Goal: Complete application form: Complete application form

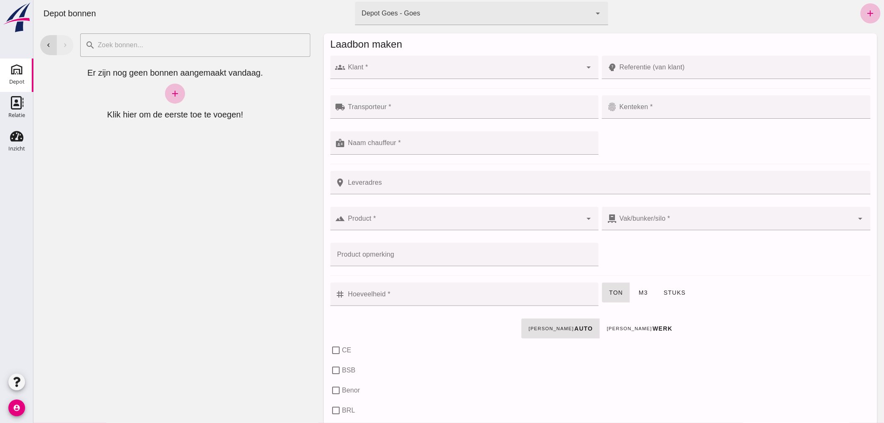
click at [457, 64] on div at bounding box center [463, 67] width 237 height 23
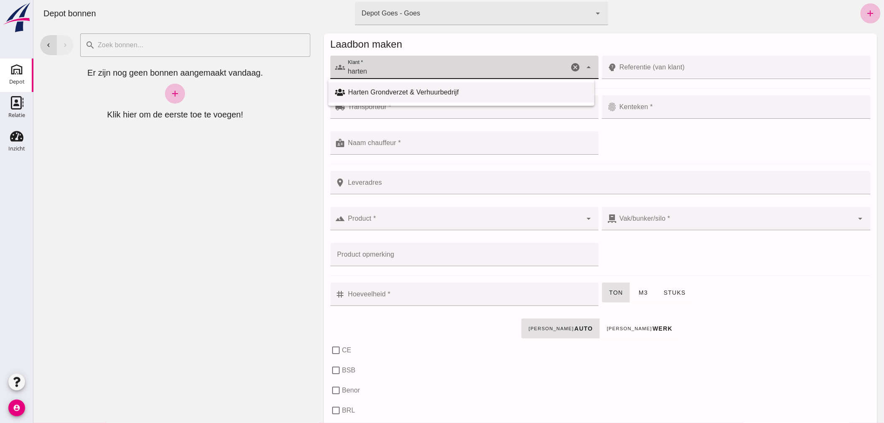
click at [404, 94] on div "Harten Grondverzet & Verhuurbedrijf" at bounding box center [467, 92] width 239 height 10
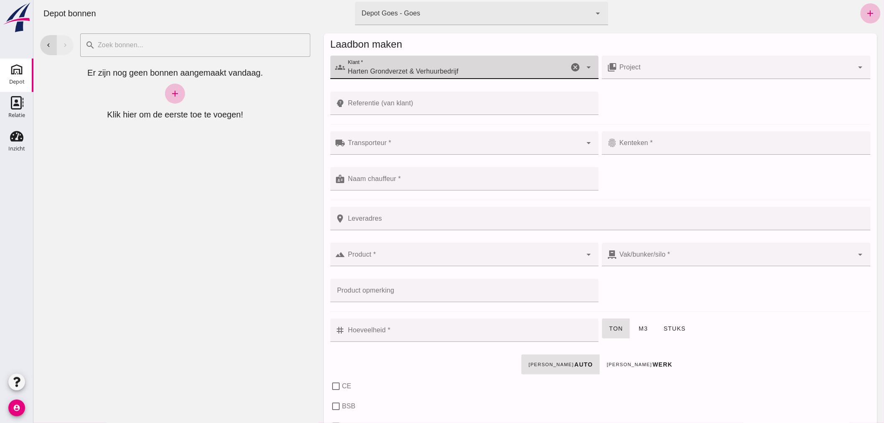
type input "Harten Grondverzet & Verhuurbedrijf"
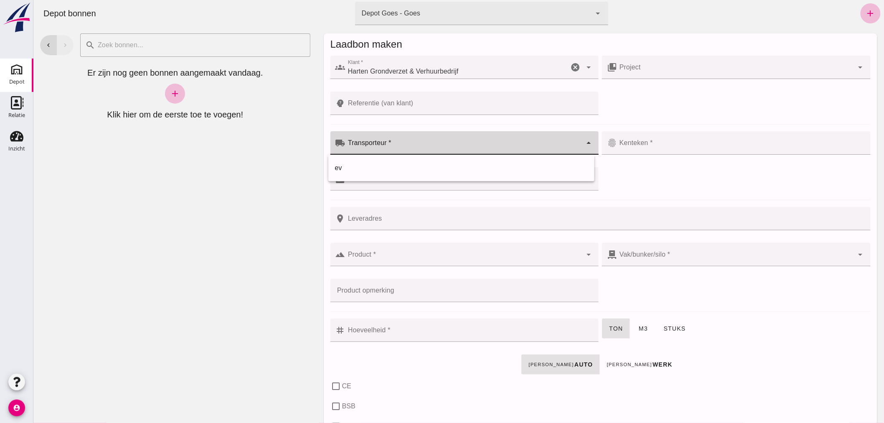
click at [402, 147] on input "Transporteur *" at bounding box center [463, 147] width 237 height 10
click at [387, 164] on div "ev" at bounding box center [461, 168] width 253 height 10
type input "ev"
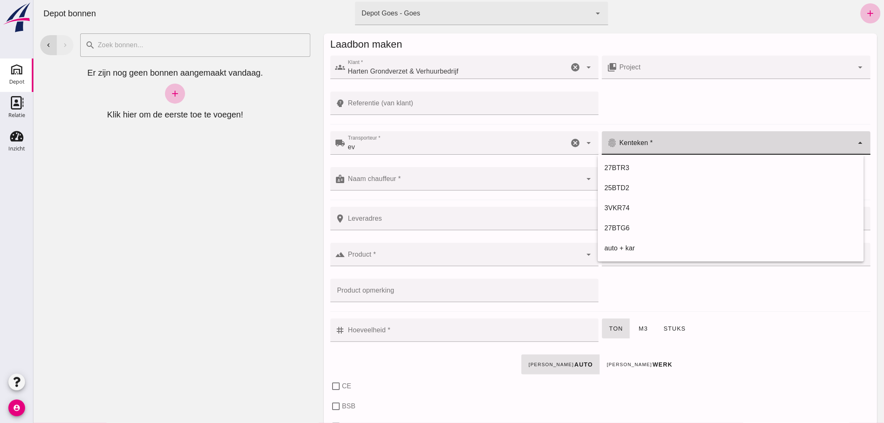
click at [648, 144] on input "Kenteken *" at bounding box center [735, 147] width 237 height 10
click at [622, 226] on div "27BTG6" at bounding box center [730, 228] width 253 height 10
type input "27BTG6"
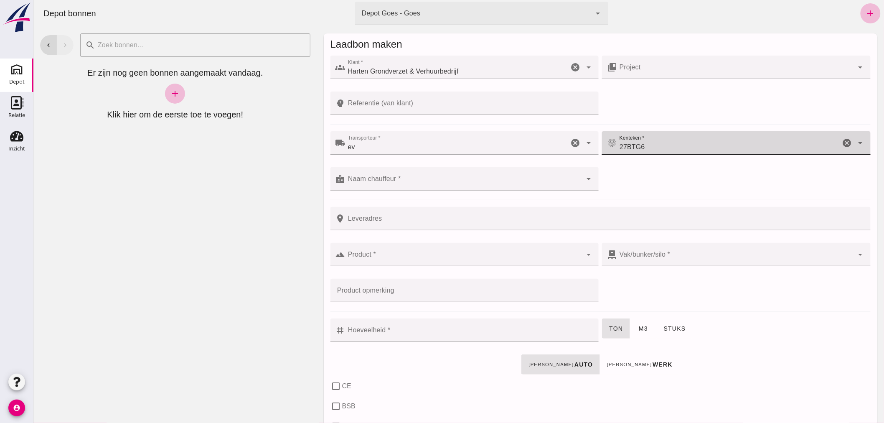
click at [422, 173] on div at bounding box center [463, 178] width 237 height 23
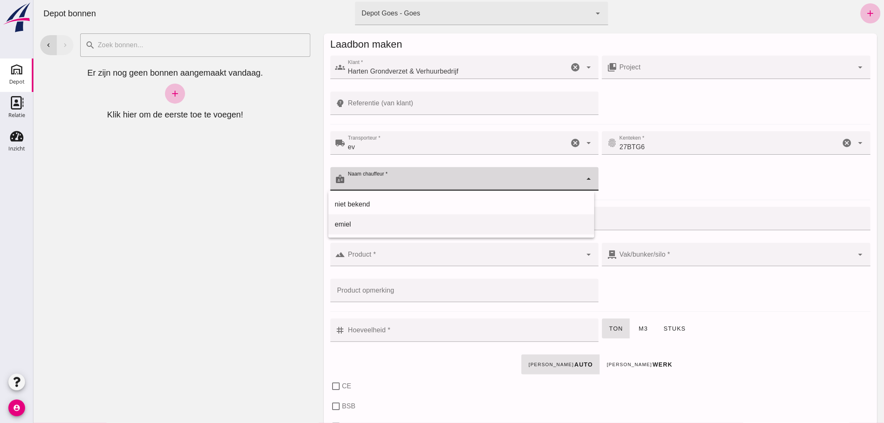
click at [356, 225] on div "emiel" at bounding box center [461, 224] width 253 height 10
type input "emiel"
click at [399, 257] on input "Product *" at bounding box center [463, 259] width 237 height 10
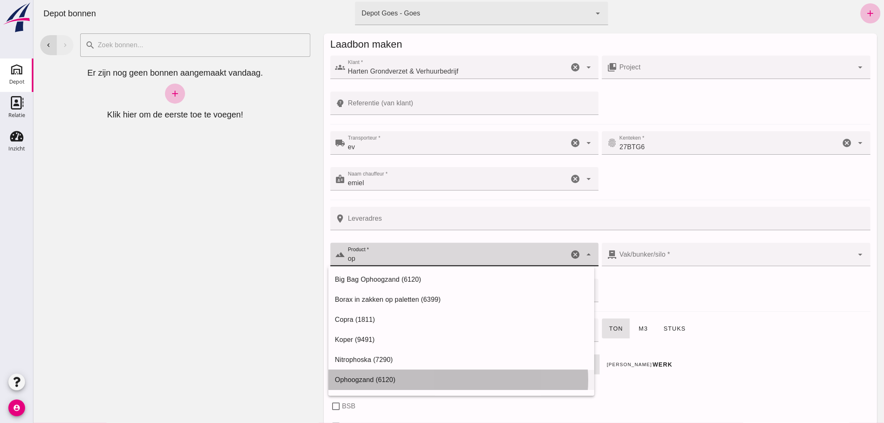
click at [372, 375] on div "Ophoogzand (6120)" at bounding box center [461, 380] width 253 height 10
type input "Ophoogzand (6120)"
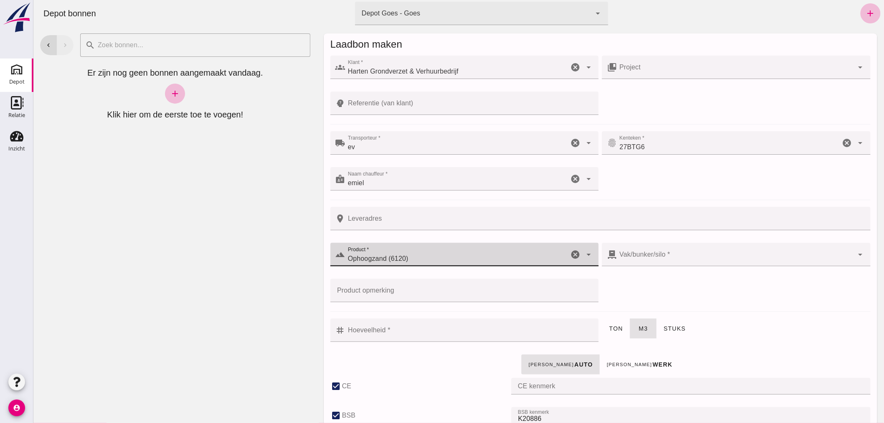
checkbox input "true"
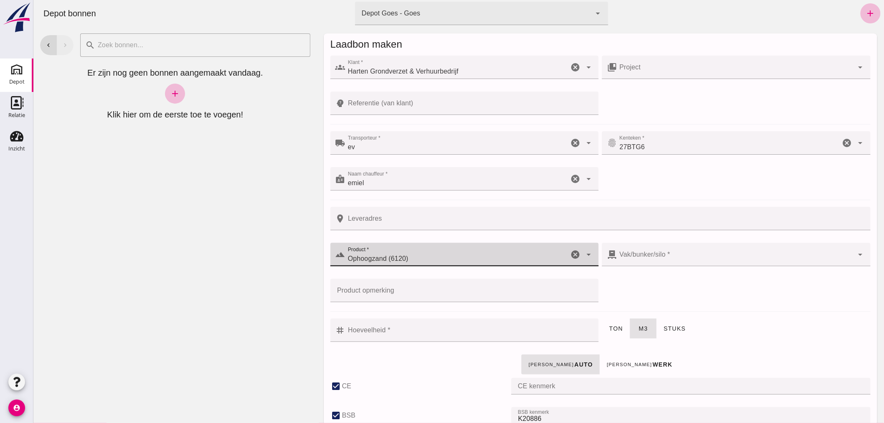
checkbox input "true"
type input "40"
type input "38"
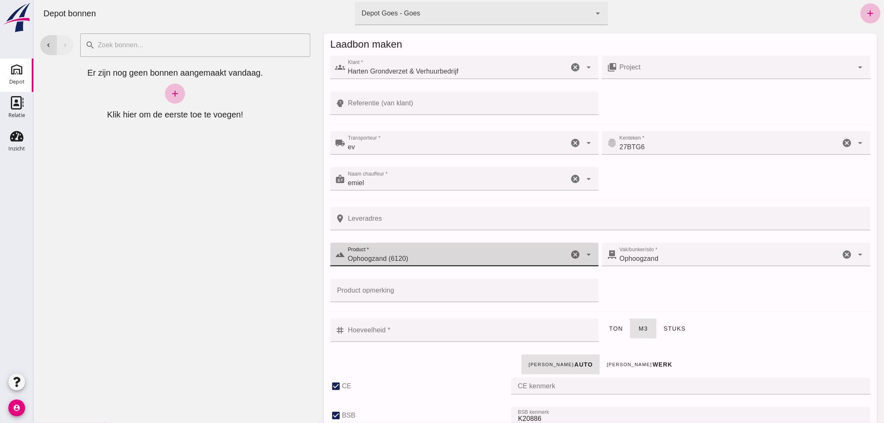
type input "Ophoogzand (6120)"
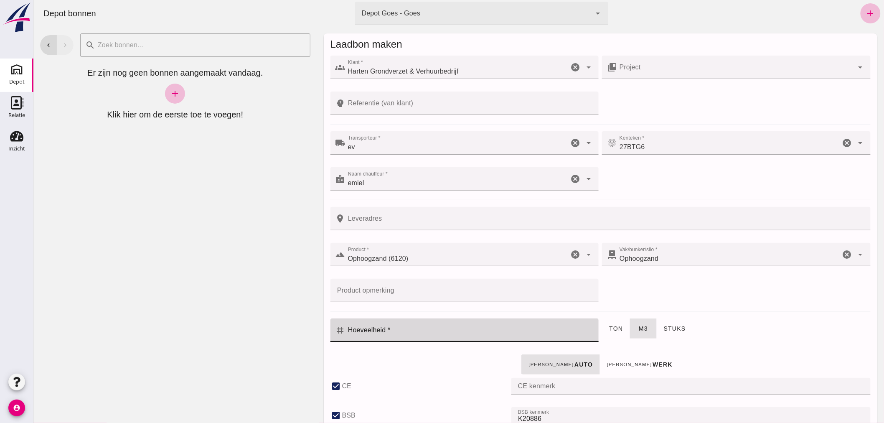
click at [466, 335] on input "Hoeveelheid *" at bounding box center [469, 329] width 249 height 23
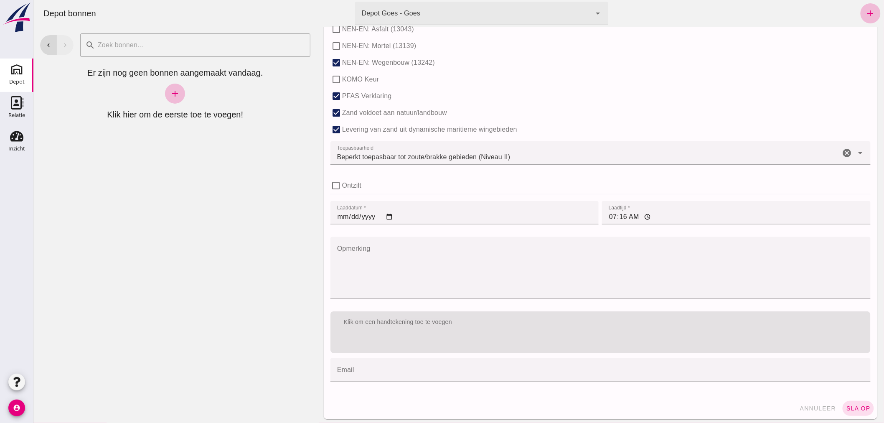
scroll to position [513, 0]
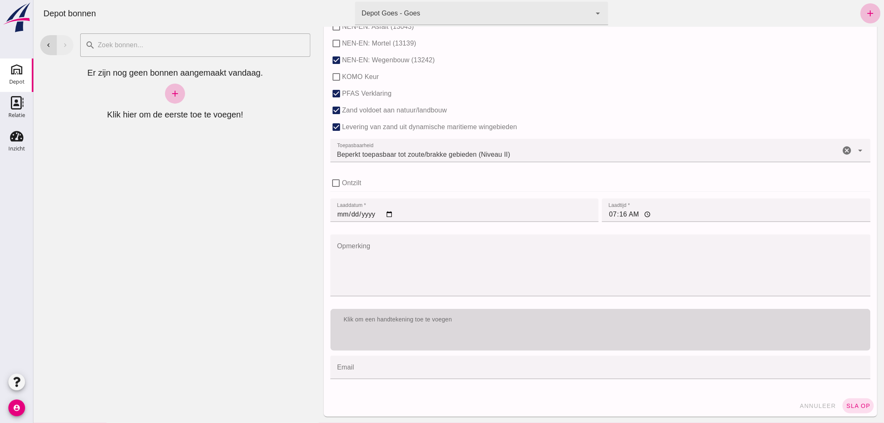
type input "12"
click at [456, 327] on div "Klik om een handtekening toe te voegen" at bounding box center [600, 320] width 540 height 22
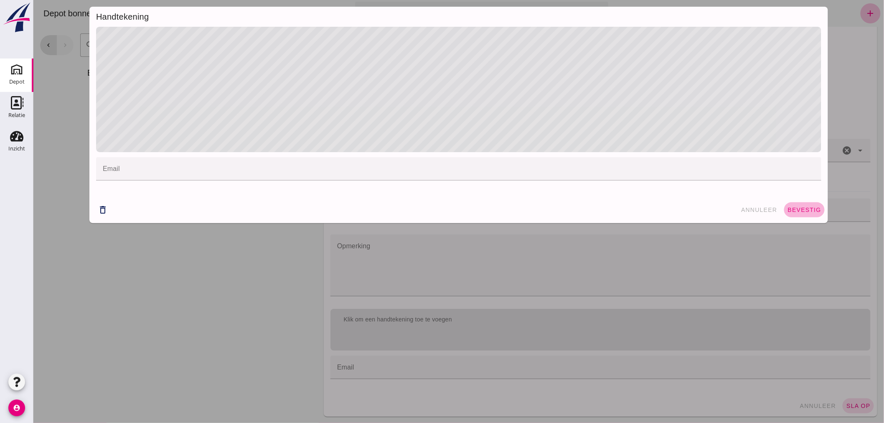
click at [806, 207] on span "bevestig" at bounding box center [804, 209] width 34 height 7
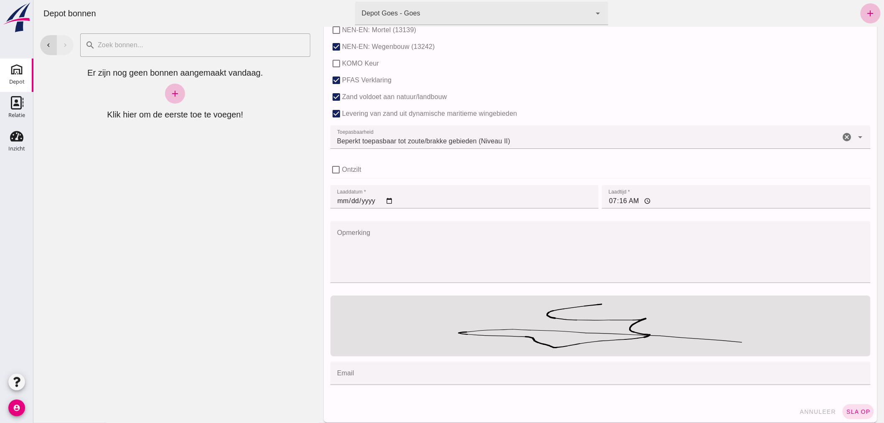
scroll to position [532, 0]
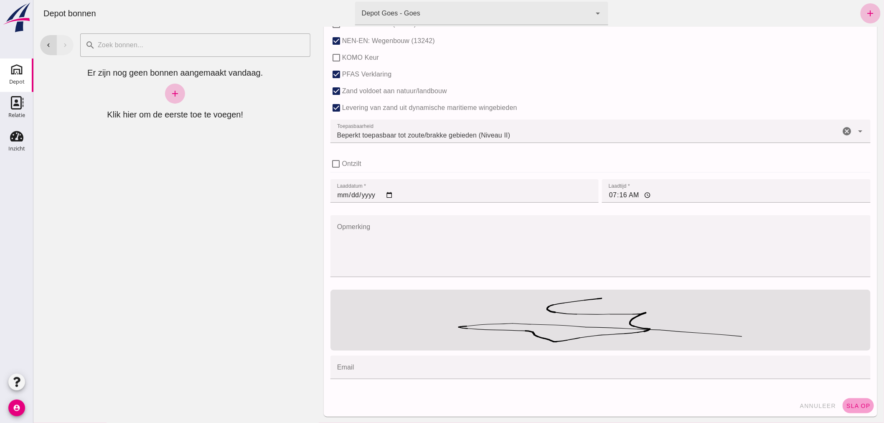
click at [849, 405] on span "sla op" at bounding box center [858, 405] width 25 height 7
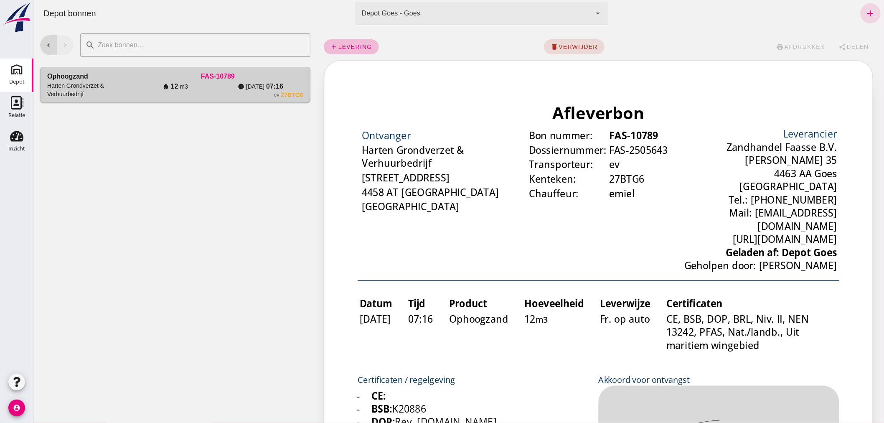
scroll to position [0, 0]
click at [848, 42] on button "share Delen" at bounding box center [853, 46] width 43 height 15
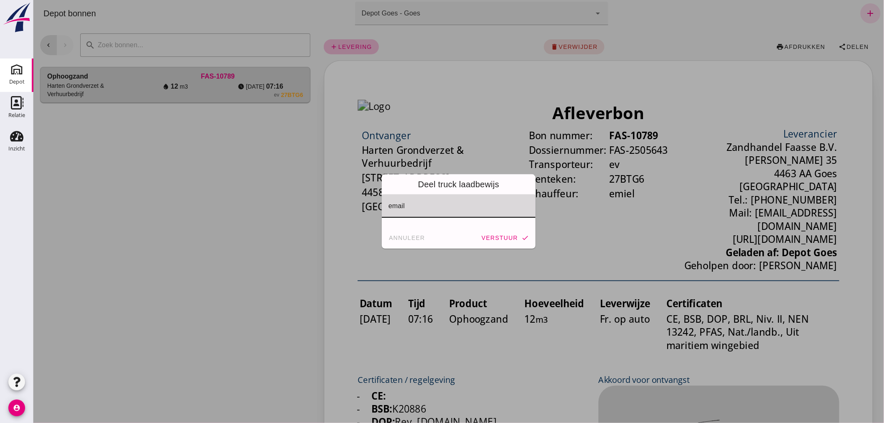
click at [494, 205] on div at bounding box center [455, 205] width 149 height 23
drag, startPoint x: 496, startPoint y: 204, endPoint x: 465, endPoint y: 203, distance: 30.1
click at [465, 203] on div at bounding box center [455, 205] width 149 height 23
drag, startPoint x: 466, startPoint y: 203, endPoint x: 443, endPoint y: 203, distance: 23.0
click at [443, 203] on div at bounding box center [455, 205] width 149 height 23
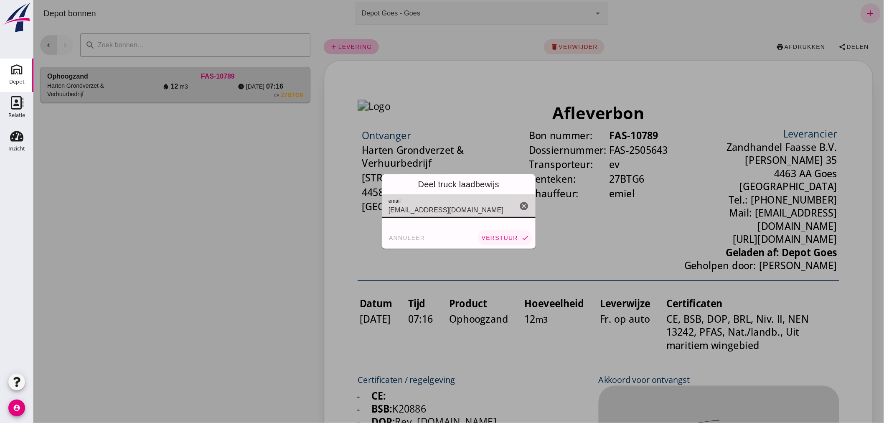
type input "[EMAIL_ADDRESS][DOMAIN_NAME]"
click at [491, 234] on button "verstuur check" at bounding box center [505, 237] width 54 height 15
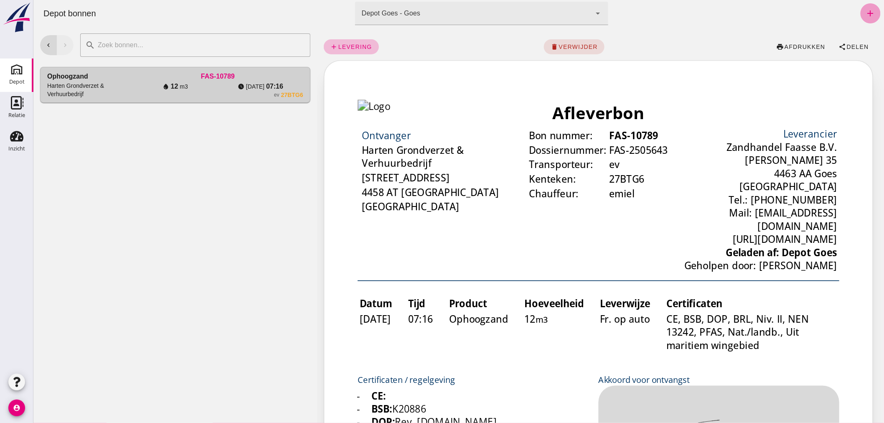
click at [865, 13] on icon "add" at bounding box center [870, 13] width 10 height 10
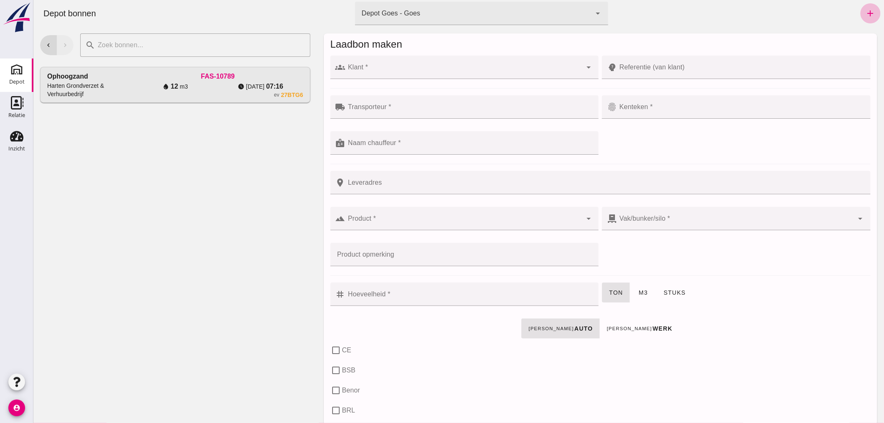
click at [410, 65] on div at bounding box center [463, 67] width 237 height 23
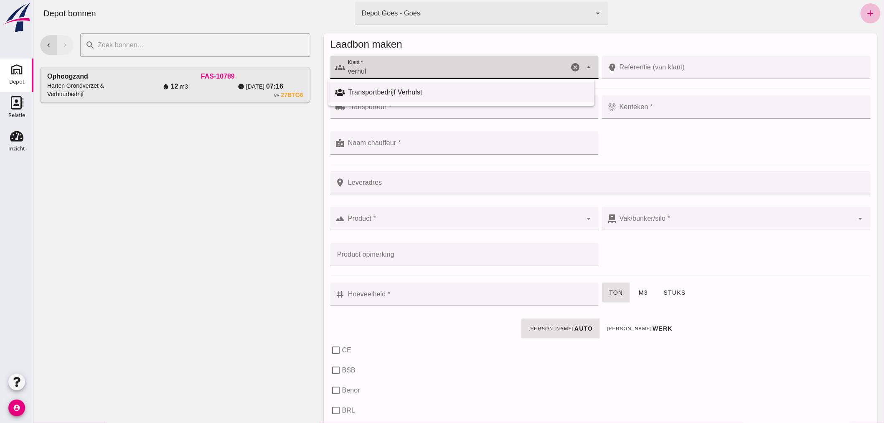
click at [399, 90] on div "Transportbedrijf Verhulst" at bounding box center [467, 92] width 239 height 10
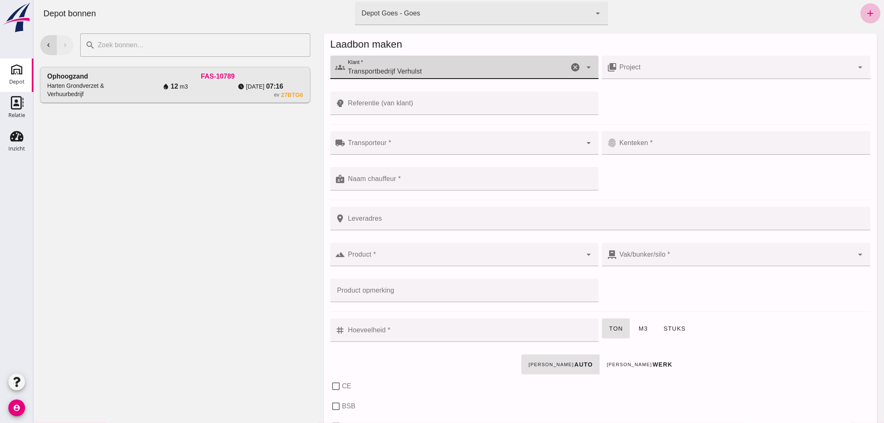
type input "Transportbedrijf Verhulst"
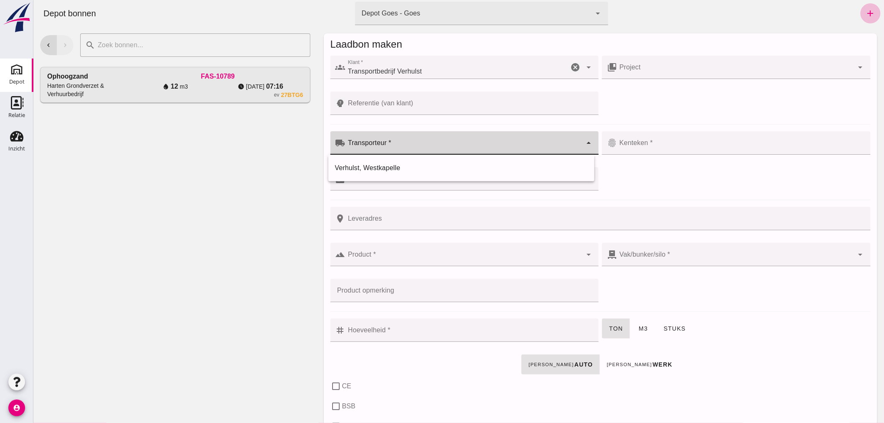
click at [407, 145] on input "Transporteur *" at bounding box center [463, 147] width 237 height 10
drag, startPoint x: 402, startPoint y: 162, endPoint x: 448, endPoint y: 167, distance: 45.8
click at [403, 163] on div "Verhulst, Westkapelle" at bounding box center [461, 168] width 253 height 10
type input "Verhulst, Westkapelle"
click at [650, 140] on div at bounding box center [735, 142] width 237 height 23
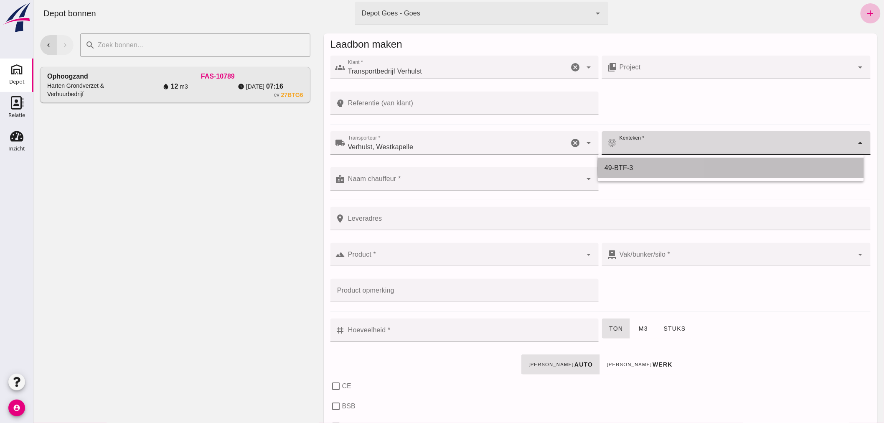
click at [632, 170] on div "49-BTF-3" at bounding box center [730, 168] width 253 height 10
type input "49-BTF-3"
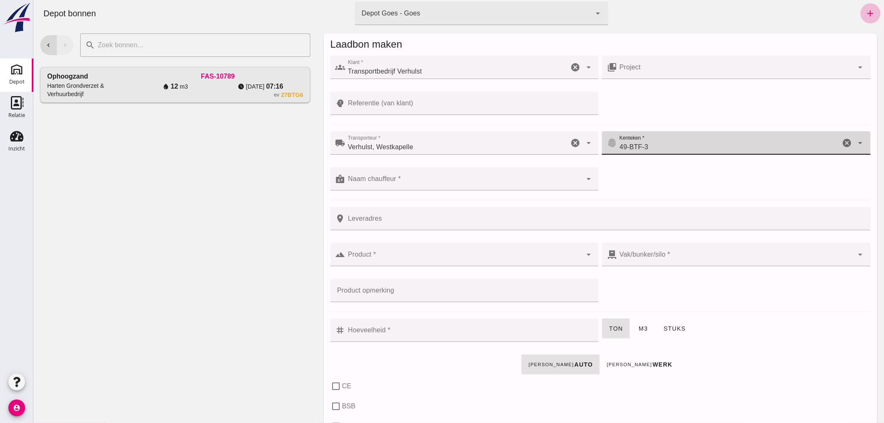
click at [459, 186] on input "Naam chauffeur *" at bounding box center [463, 183] width 237 height 10
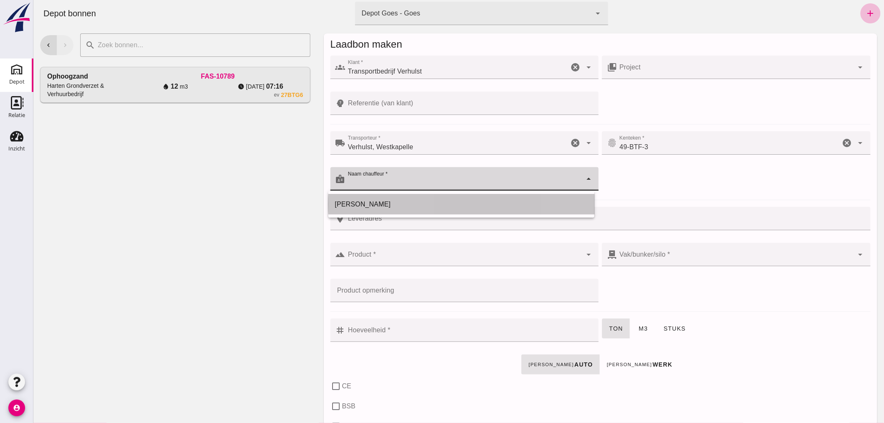
click at [441, 206] on div "[PERSON_NAME]" at bounding box center [461, 204] width 253 height 10
type input "[PERSON_NAME]"
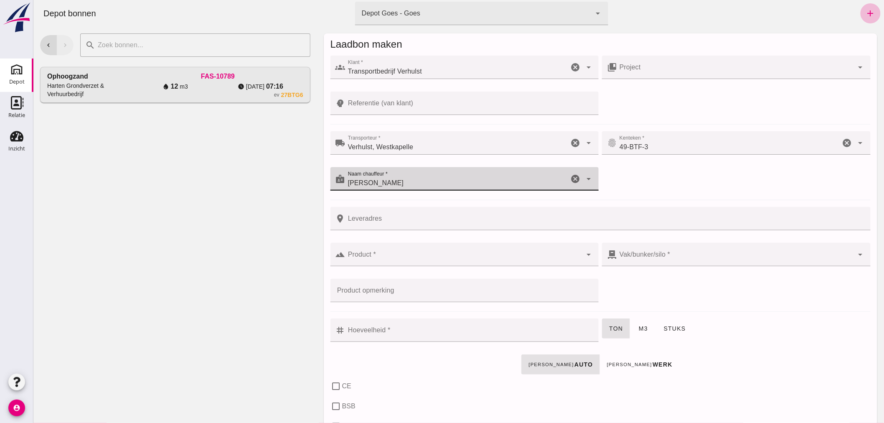
click at [419, 252] on div at bounding box center [463, 254] width 237 height 23
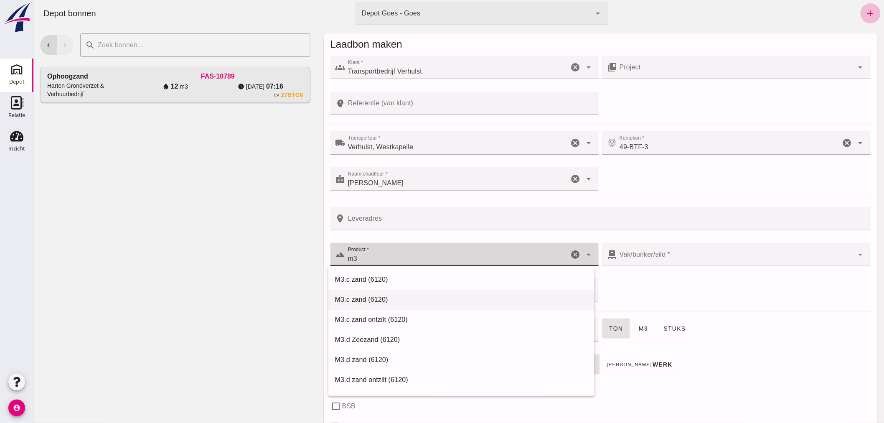
click at [361, 299] on div "M3.c zand (6120)" at bounding box center [461, 300] width 253 height 10
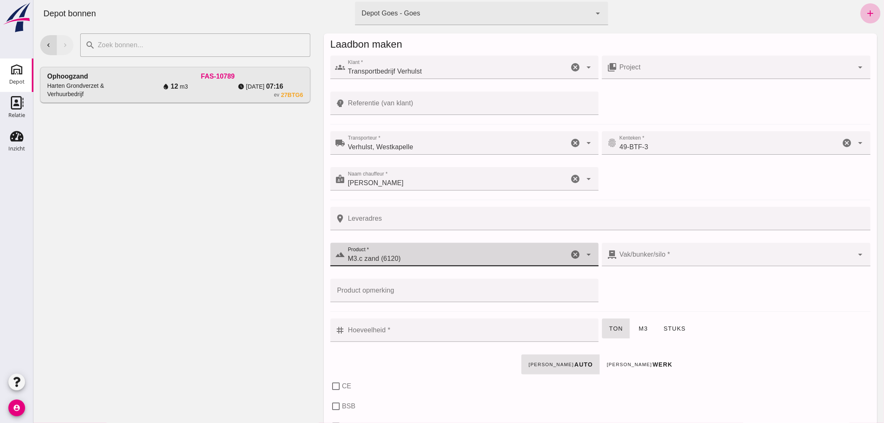
type input "M3.c zand (6120)"
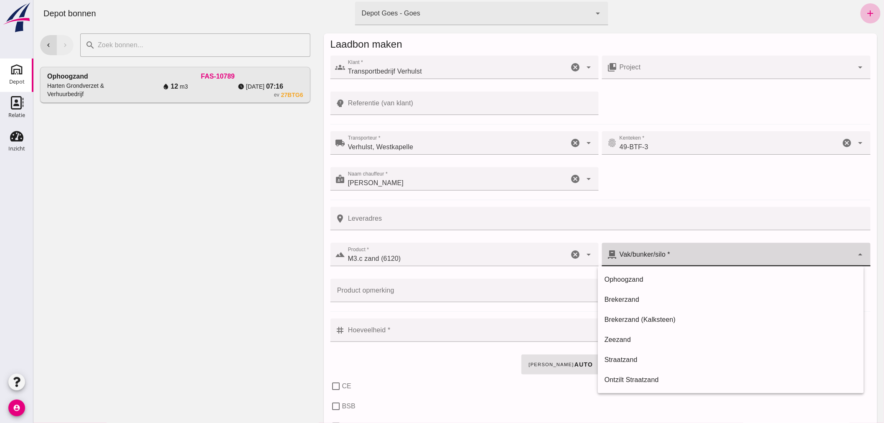
click at [673, 249] on div at bounding box center [735, 254] width 237 height 23
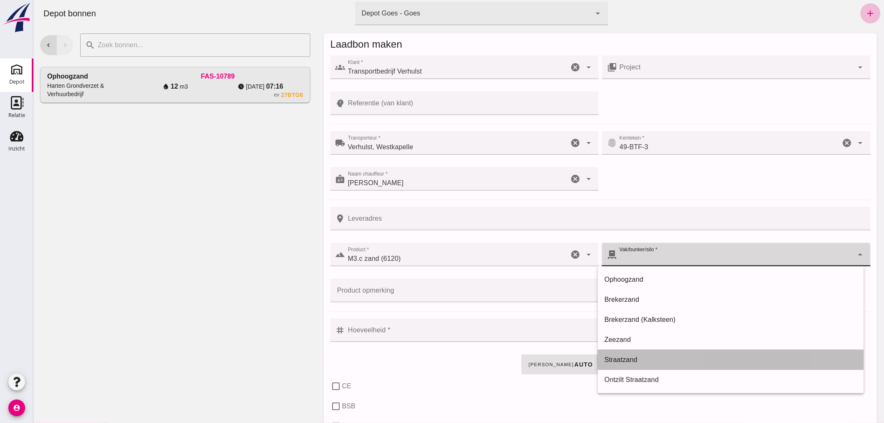
click at [625, 357] on div "Straatzand" at bounding box center [730, 360] width 253 height 10
type input "303"
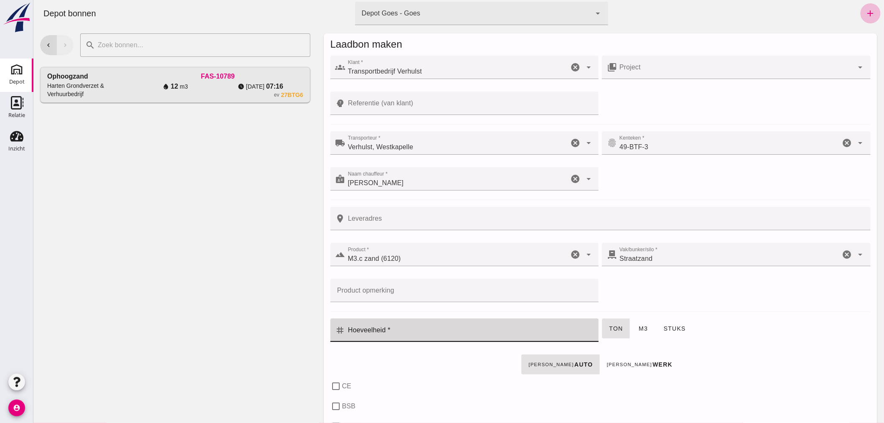
click at [413, 328] on input "Hoeveelheid *" at bounding box center [469, 329] width 249 height 23
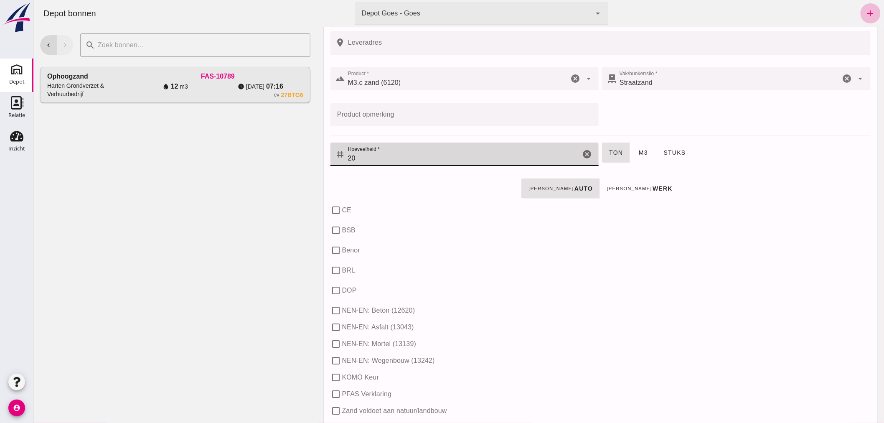
scroll to position [186, 0]
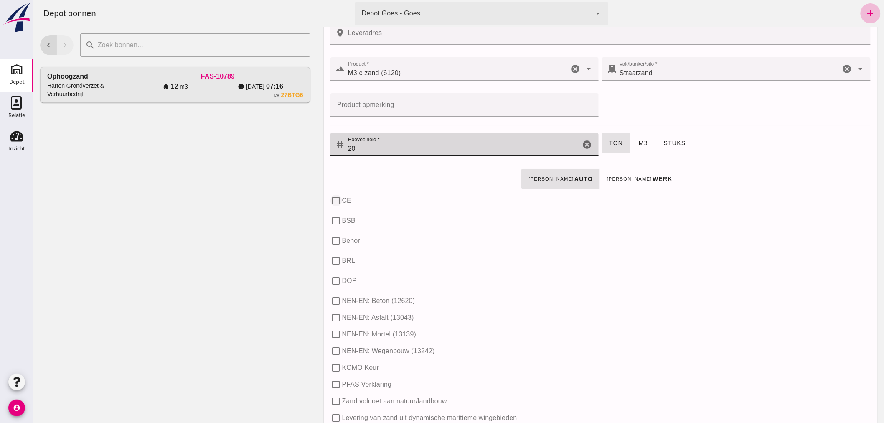
type input "20"
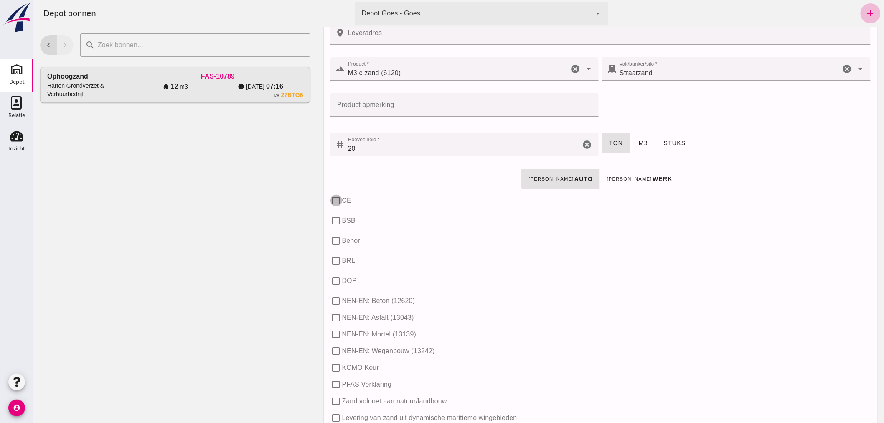
click at [331, 199] on input "CE" at bounding box center [336, 201] width 12 height 12
checkbox input "true"
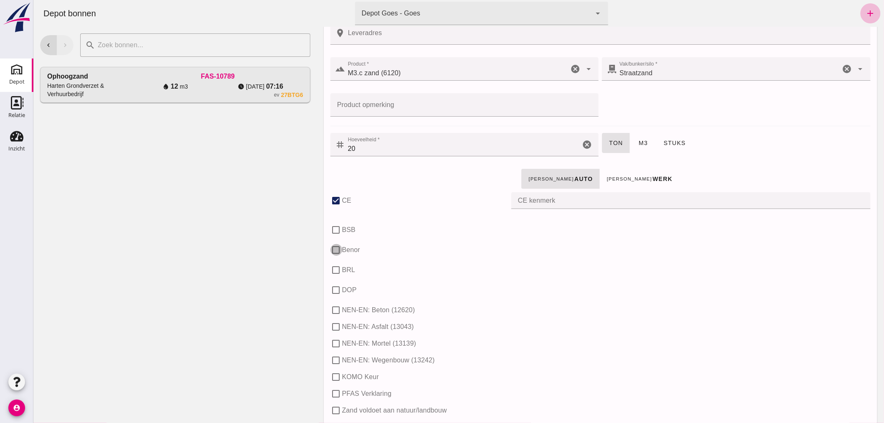
click at [332, 251] on input "Benor" at bounding box center [336, 250] width 12 height 12
checkbox input "true"
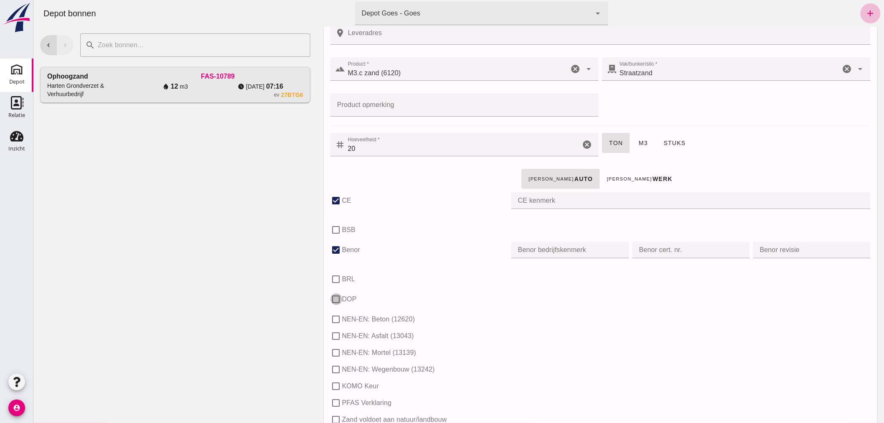
drag, startPoint x: 338, startPoint y: 295, endPoint x: 337, endPoint y: 307, distance: 12.6
click at [338, 295] on input "DOP" at bounding box center [336, 299] width 12 height 12
checkbox input "true"
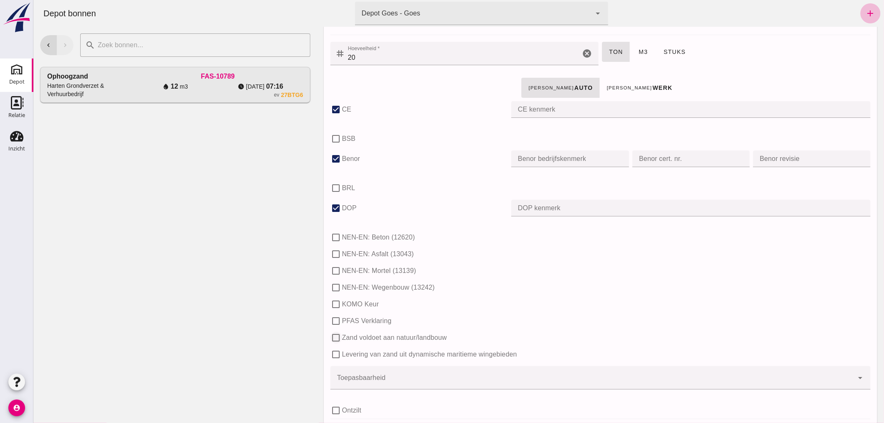
scroll to position [278, 0]
drag, startPoint x: 331, startPoint y: 301, endPoint x: 326, endPoint y: 308, distance: 8.5
click at [330, 304] on input "KOMO Keur" at bounding box center [336, 303] width 12 height 12
checkbox input "true"
click at [335, 318] on input "PFAS Verklaring" at bounding box center [336, 319] width 12 height 12
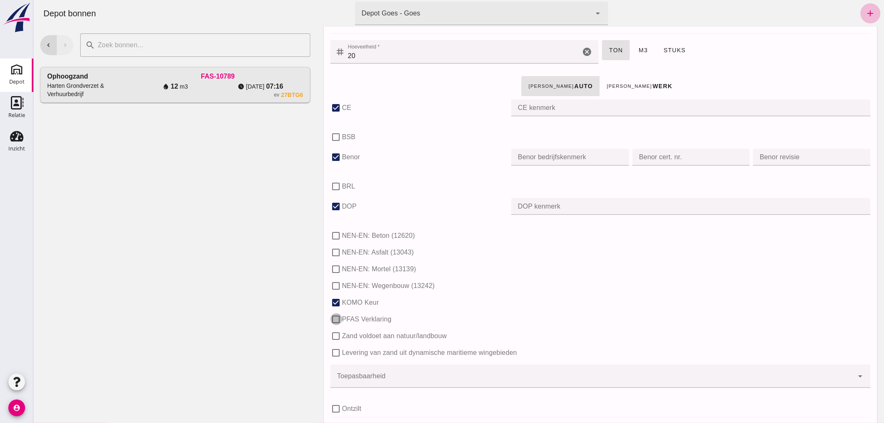
checkbox input "true"
click at [333, 349] on input "Levering van zand uit dynamische maritieme wingebieden" at bounding box center [336, 353] width 12 height 12
checkbox input "true"
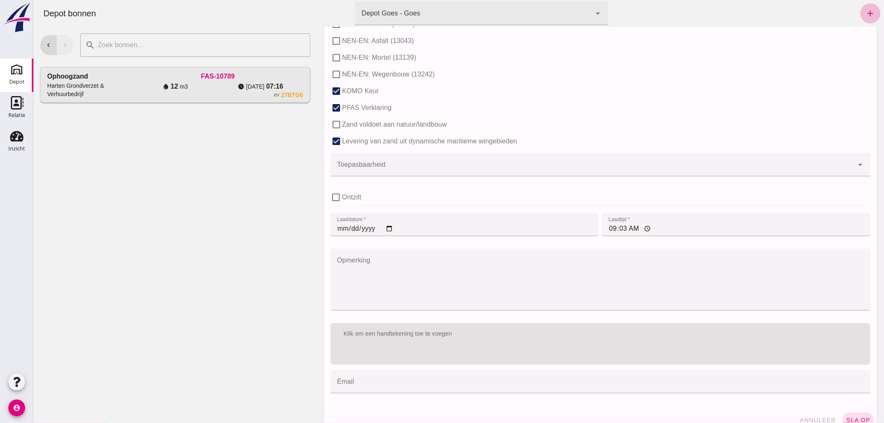
scroll to position [504, 0]
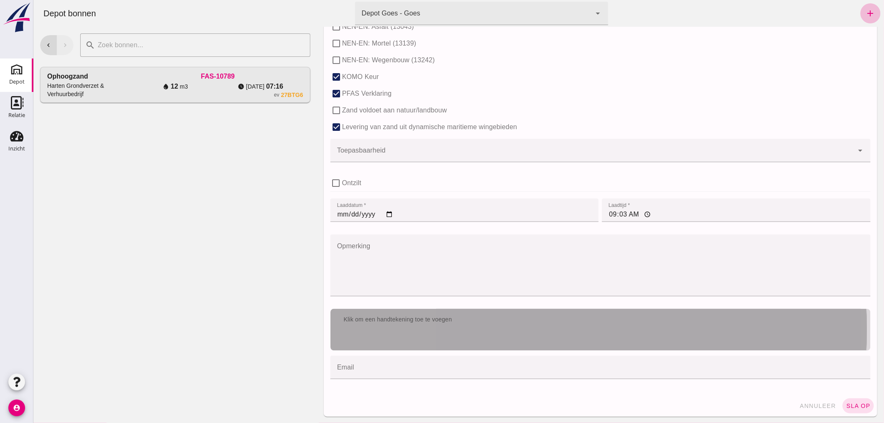
click at [542, 321] on div "Klik om een handtekening toe te voegen" at bounding box center [600, 319] width 527 height 8
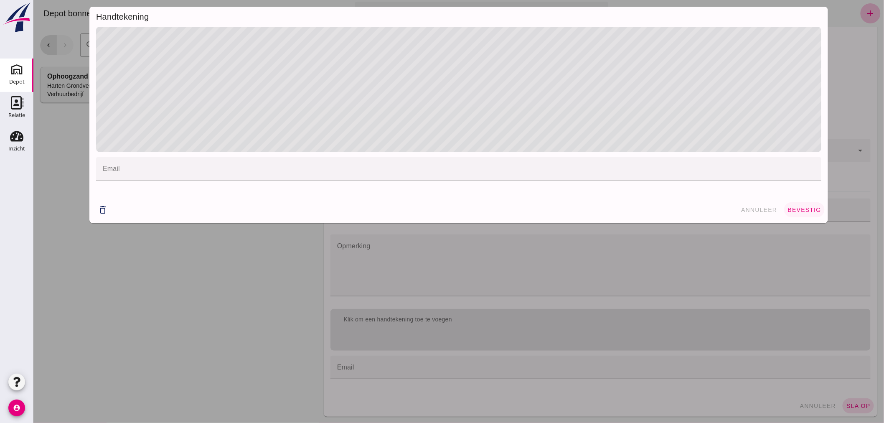
click at [794, 208] on span "bevestig" at bounding box center [804, 209] width 34 height 7
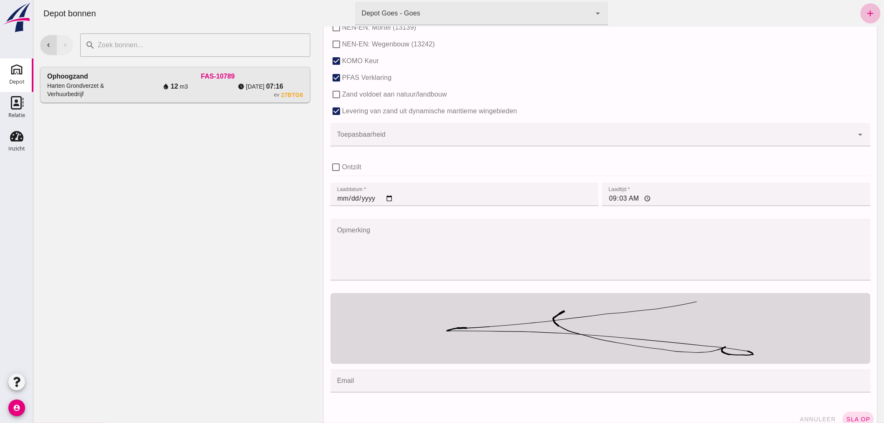
scroll to position [533, 0]
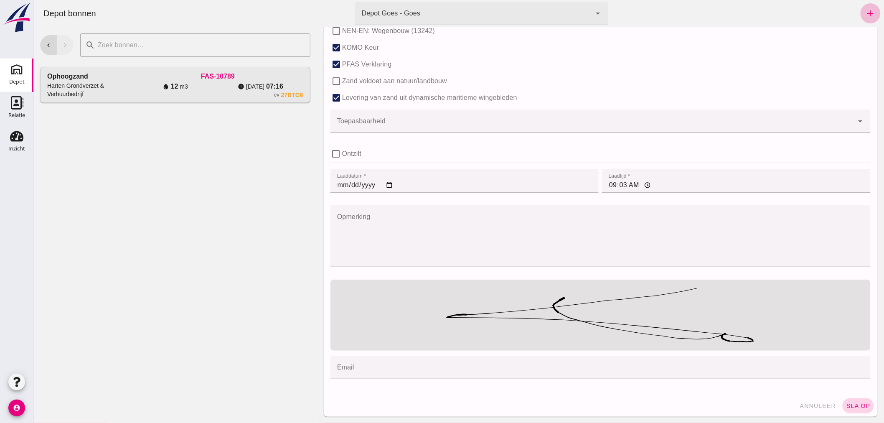
click at [851, 401] on button "sla op" at bounding box center [857, 405] width 31 height 15
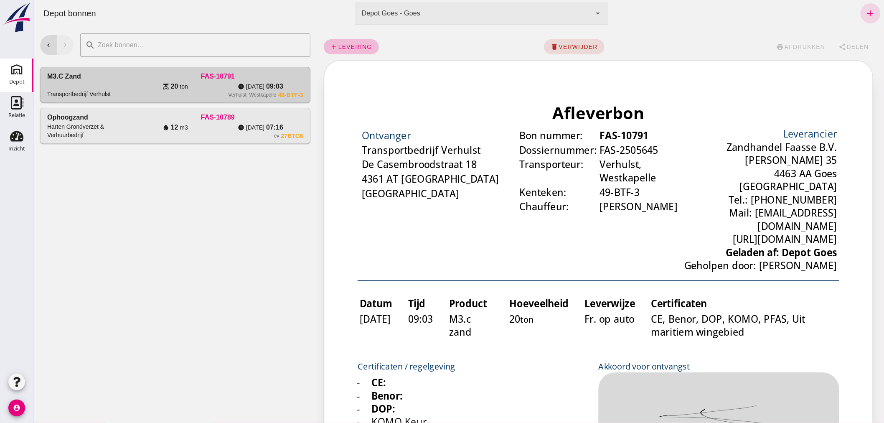
scroll to position [0, 0]
click at [588, 46] on span "verwijder" at bounding box center [578, 46] width 40 height 7
click at [590, 44] on span "bevestig" at bounding box center [603, 46] width 34 height 7
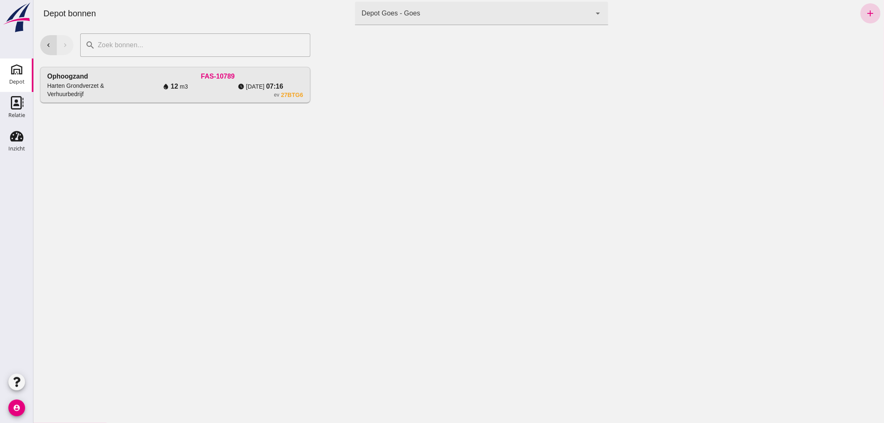
click at [865, 10] on icon "add" at bounding box center [870, 13] width 10 height 10
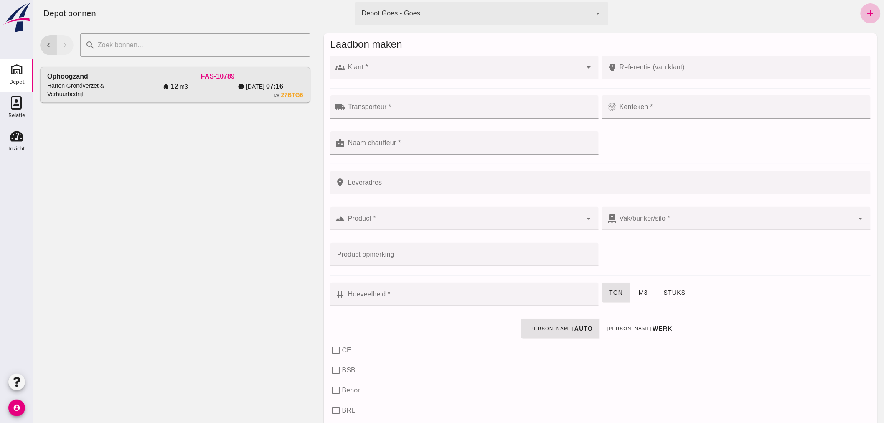
click at [502, 68] on input "Klant *" at bounding box center [463, 71] width 237 height 10
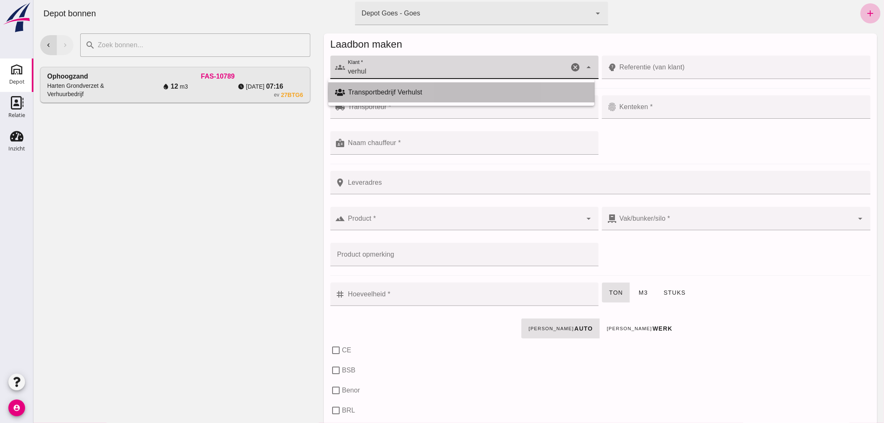
click at [457, 84] on div "Transportbedrijf Verhulst" at bounding box center [461, 92] width 266 height 20
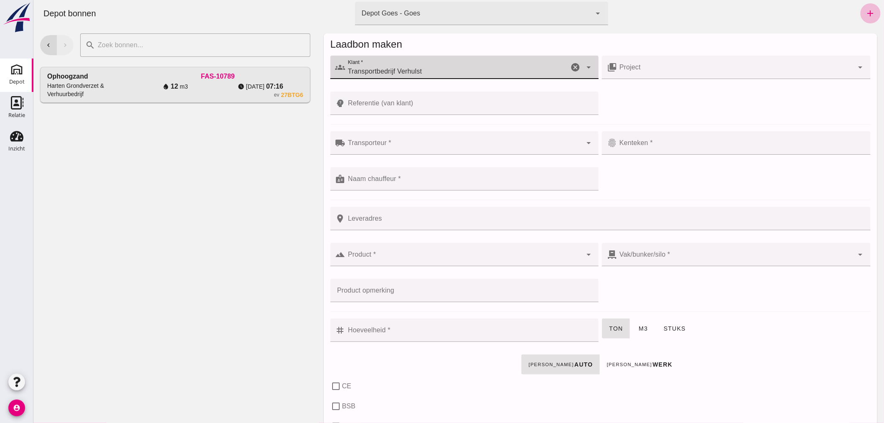
type input "Transportbedrijf Verhulst"
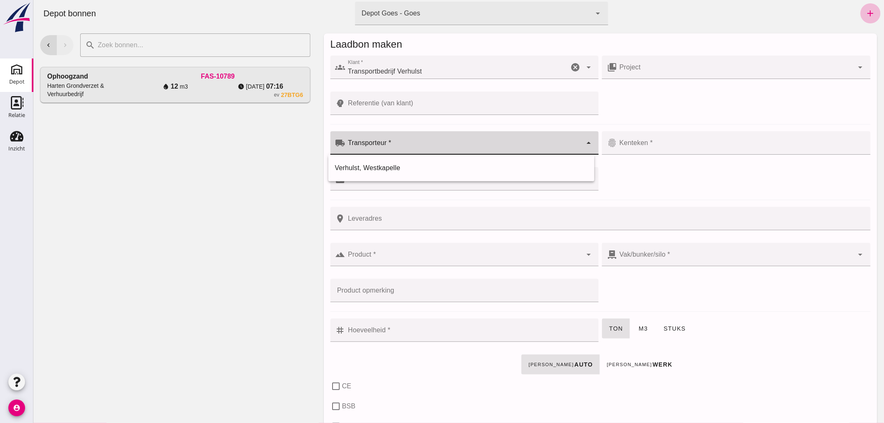
click at [427, 140] on div at bounding box center [463, 142] width 237 height 23
drag, startPoint x: 409, startPoint y: 165, endPoint x: 461, endPoint y: 158, distance: 52.7
click at [410, 165] on div "Verhulst, Westkapelle" at bounding box center [461, 168] width 253 height 10
type input "Verhulst, Westkapelle"
click at [686, 143] on input "Kenteken *" at bounding box center [741, 147] width 249 height 10
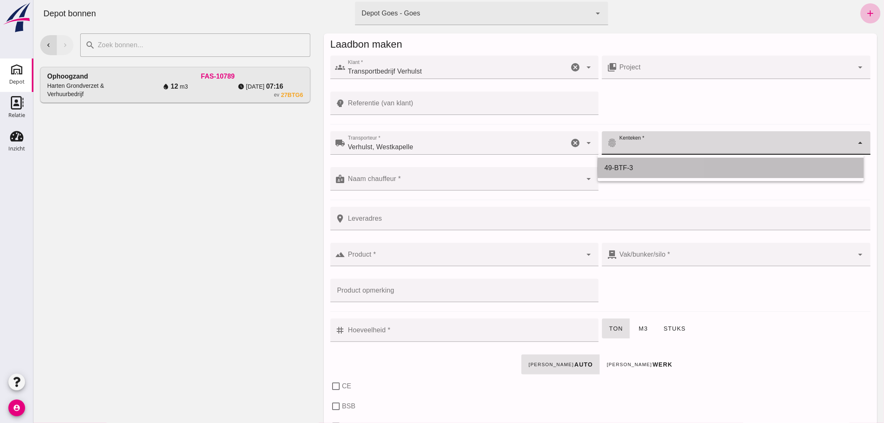
click at [638, 165] on div "49-BTF-3" at bounding box center [730, 168] width 253 height 10
type input "49-BTF-3"
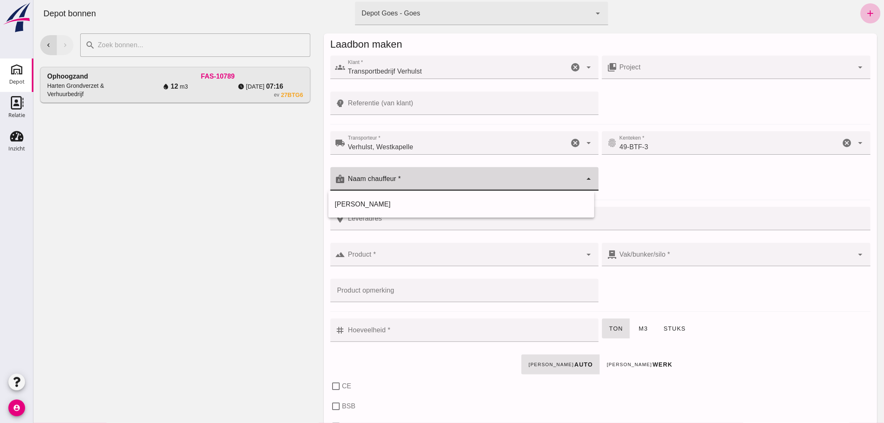
click at [448, 180] on input "Naam chauffeur *" at bounding box center [463, 183] width 237 height 10
click at [442, 198] on div "[PERSON_NAME]" at bounding box center [461, 204] width 266 height 20
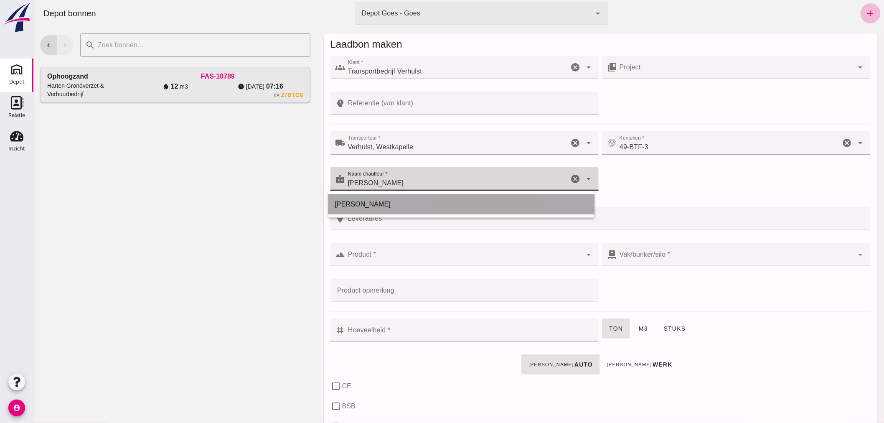
type input "[PERSON_NAME]"
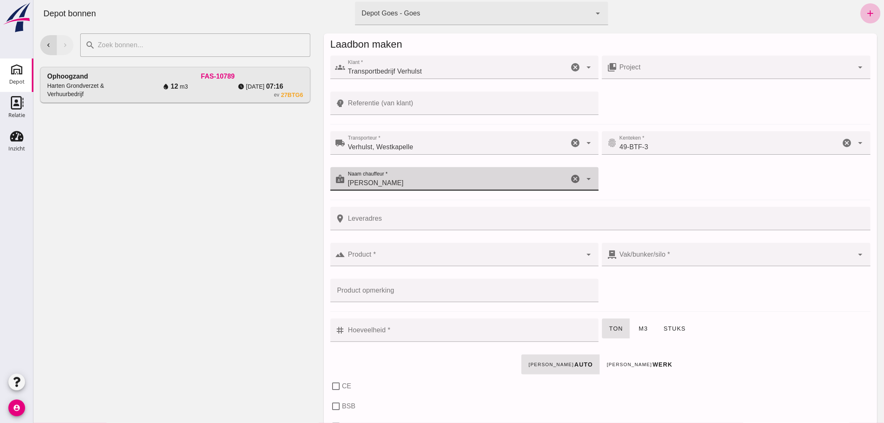
click at [424, 250] on div at bounding box center [463, 254] width 237 height 23
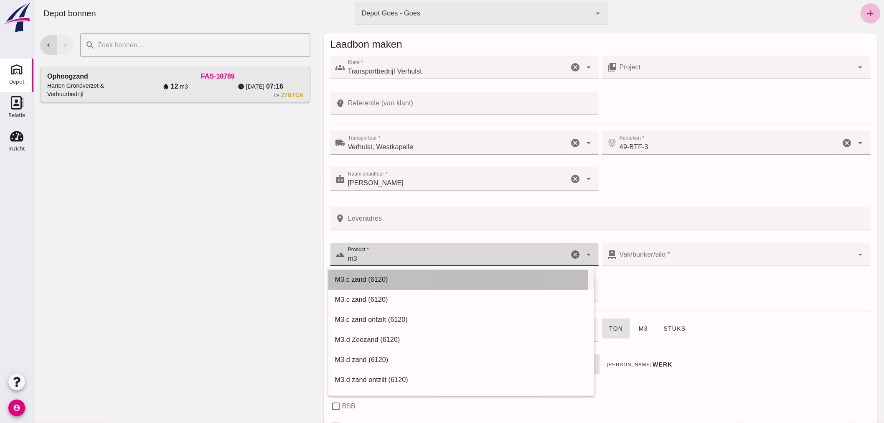
click at [363, 279] on div "M3.c zand (6120)" at bounding box center [461, 280] width 253 height 10
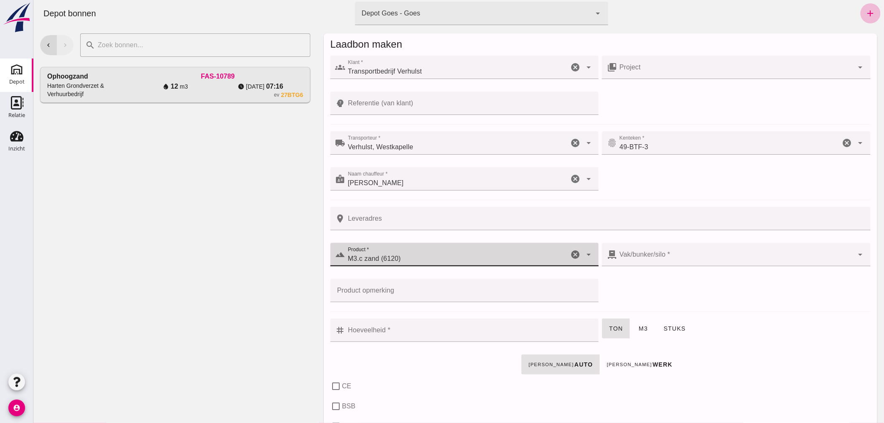
type input "M3.c zand (6120)"
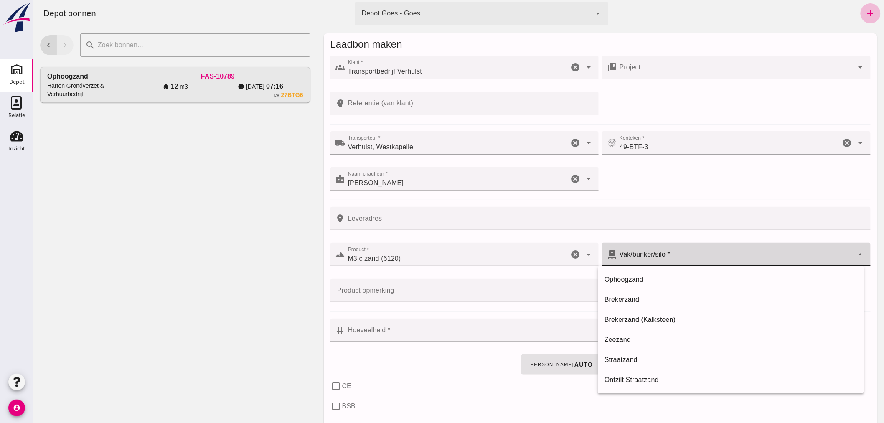
click at [678, 252] on div at bounding box center [735, 254] width 237 height 23
click at [628, 355] on div "Straatzand" at bounding box center [730, 360] width 253 height 10
type input "303"
click at [638, 327] on span "m3" at bounding box center [643, 328] width 10 height 7
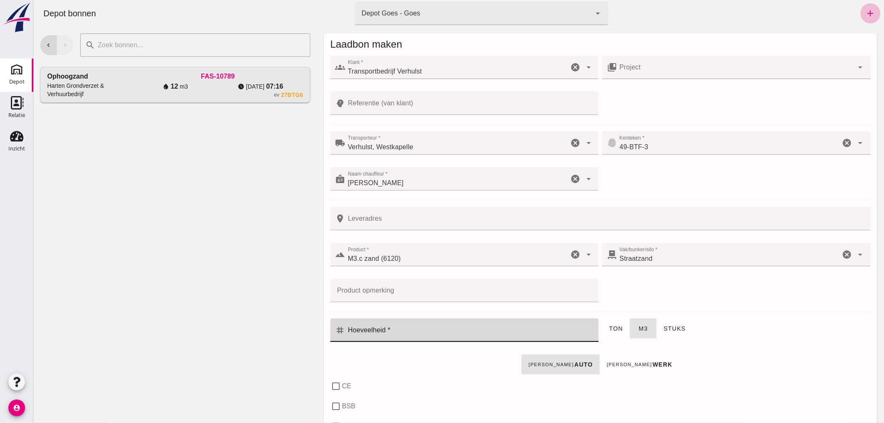
click at [452, 328] on input "Hoeveelheid *" at bounding box center [469, 329] width 249 height 23
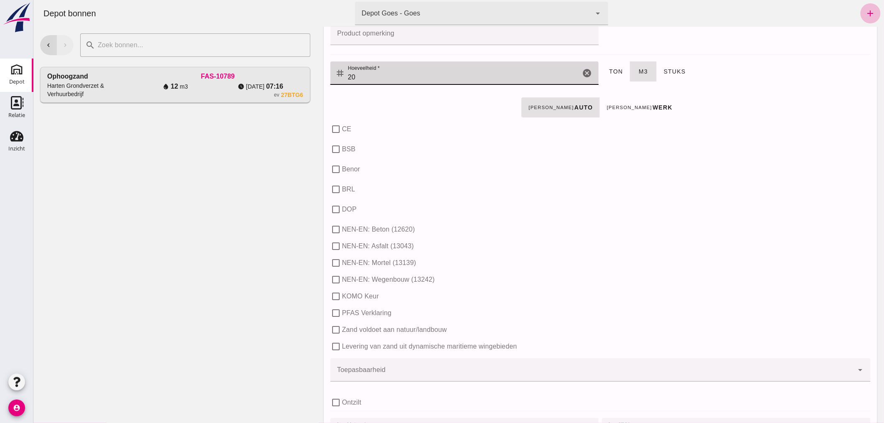
scroll to position [244, 0]
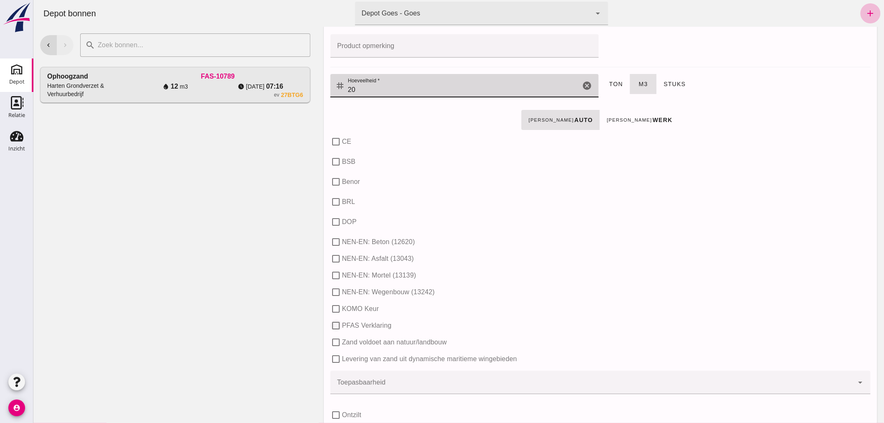
type input "20"
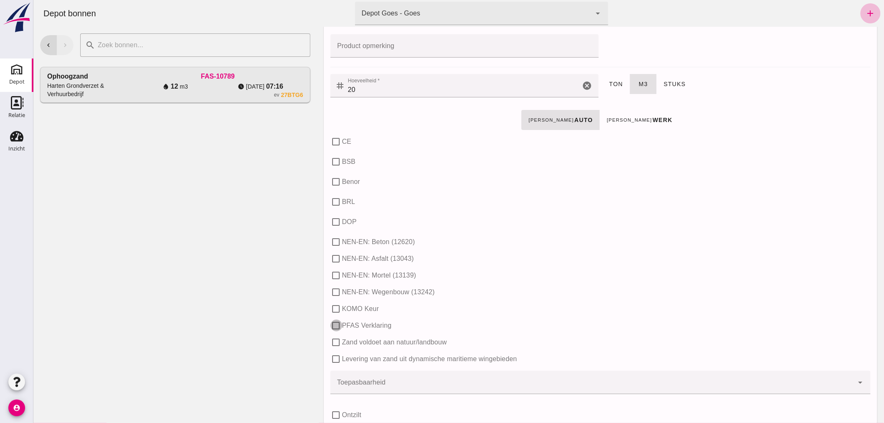
click at [336, 325] on input "PFAS Verklaring" at bounding box center [336, 326] width 12 height 12
checkbox input "true"
click at [333, 309] on input "KOMO Keur" at bounding box center [336, 309] width 12 height 12
checkbox input "true"
drag, startPoint x: 333, startPoint y: 353, endPoint x: 334, endPoint y: 344, distance: 9.2
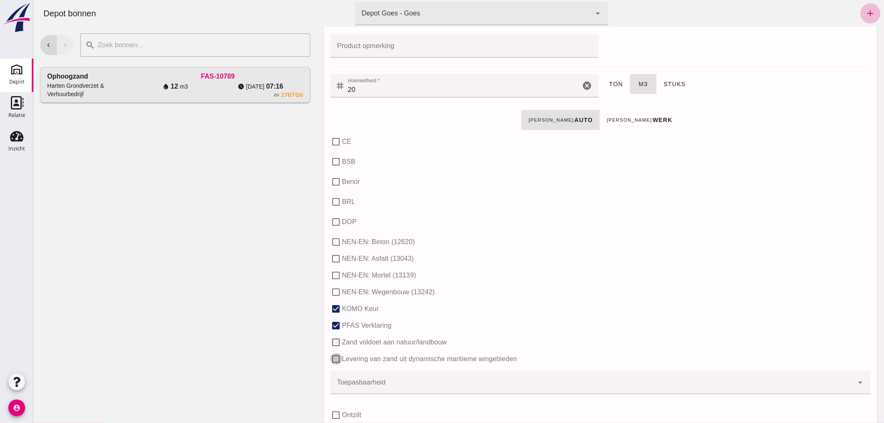
click at [333, 353] on input "Levering van zand uit dynamische maritieme wingebieden" at bounding box center [336, 359] width 12 height 12
checkbox input "true"
click at [332, 137] on input "CE" at bounding box center [336, 142] width 12 height 12
checkbox input "true"
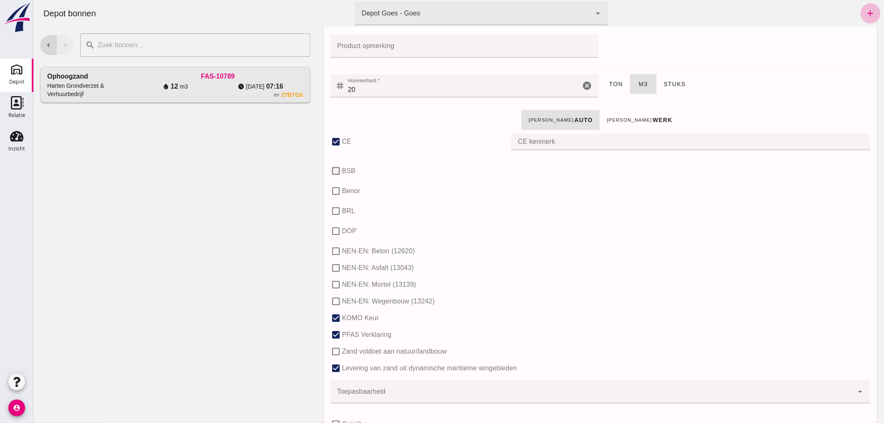
click at [333, 166] on input "BSB" at bounding box center [336, 171] width 12 height 12
checkbox input "true"
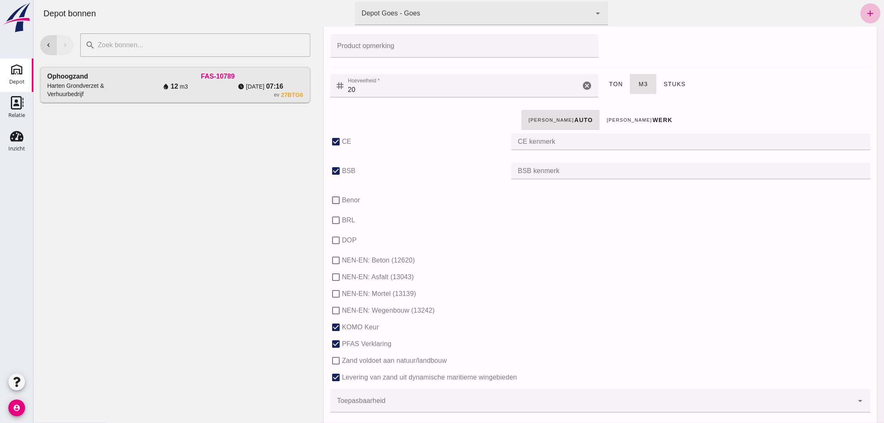
drag, startPoint x: 330, startPoint y: 197, endPoint x: 333, endPoint y: 205, distance: 8.2
click at [330, 198] on input "Benor" at bounding box center [336, 200] width 12 height 12
checkbox input "true"
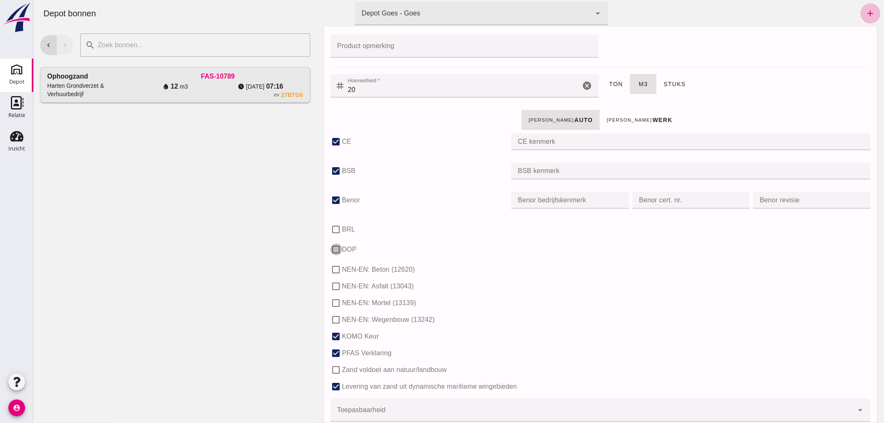
click at [330, 245] on input "DOP" at bounding box center [336, 250] width 12 height 12
checkbox input "true"
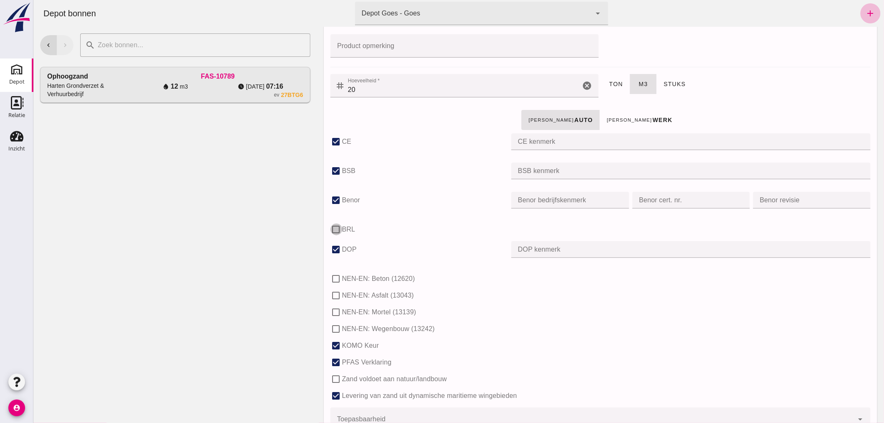
drag, startPoint x: 335, startPoint y: 227, endPoint x: 356, endPoint y: 230, distance: 21.2
click at [335, 226] on input "BRL" at bounding box center [336, 230] width 12 height 12
checkbox input "true"
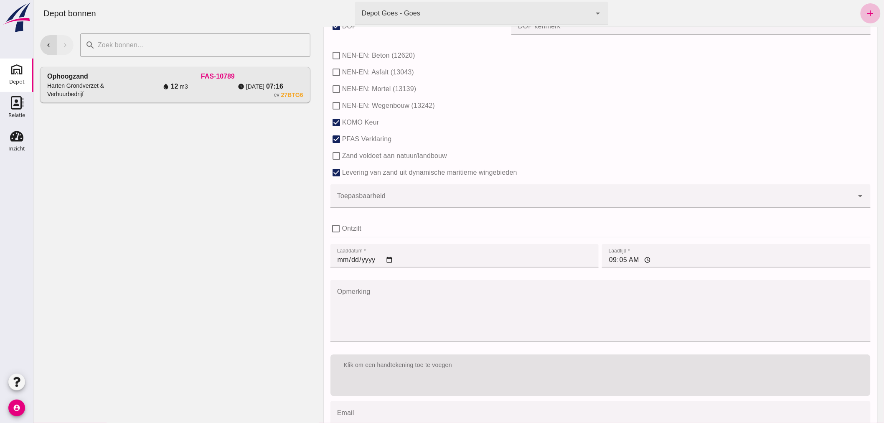
scroll to position [523, 0]
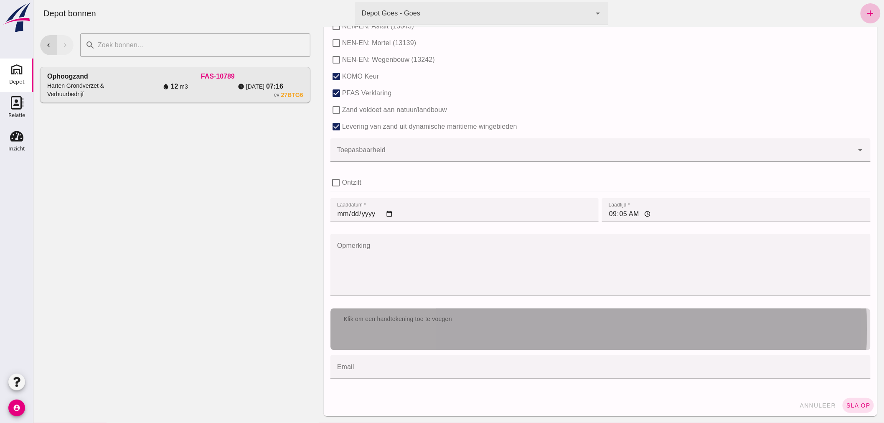
click at [602, 315] on div "Klik om een handtekening toe te voegen" at bounding box center [600, 319] width 527 height 8
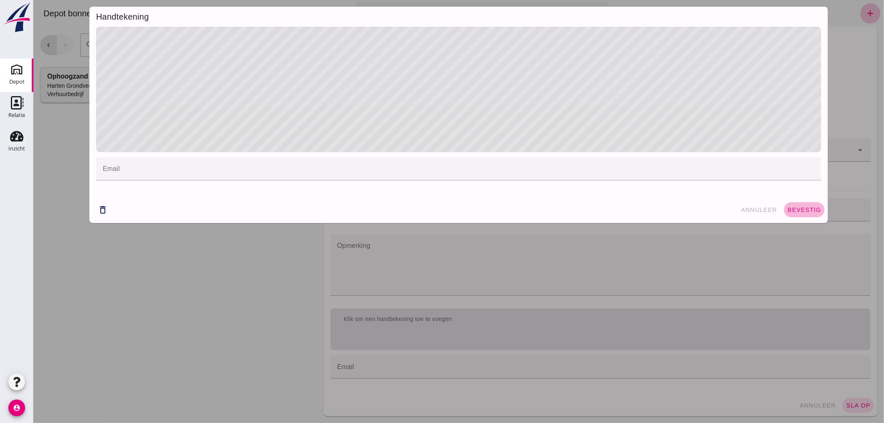
click at [796, 206] on span "bevestig" at bounding box center [804, 209] width 34 height 7
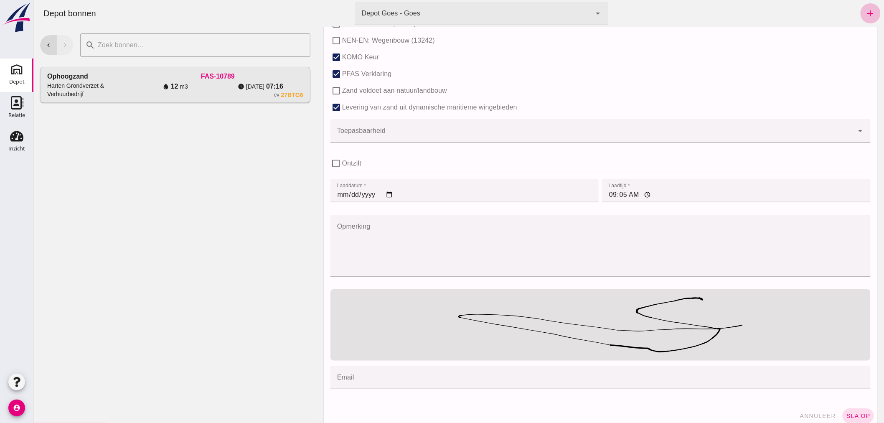
scroll to position [552, 0]
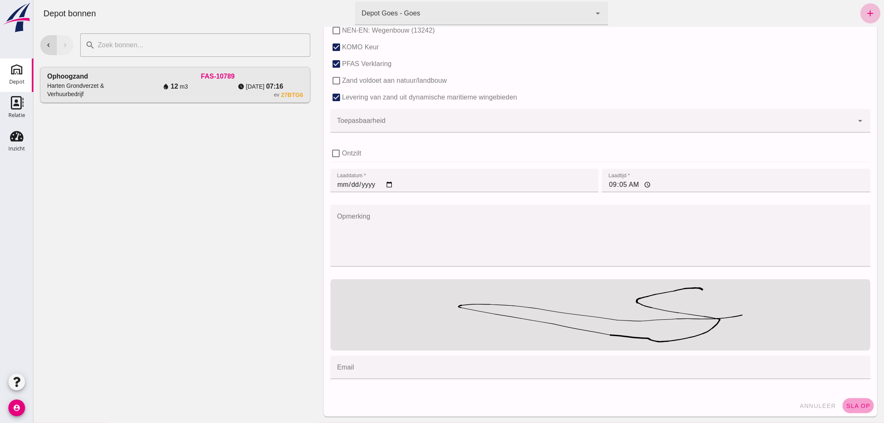
click at [846, 407] on span "sla op" at bounding box center [858, 405] width 25 height 7
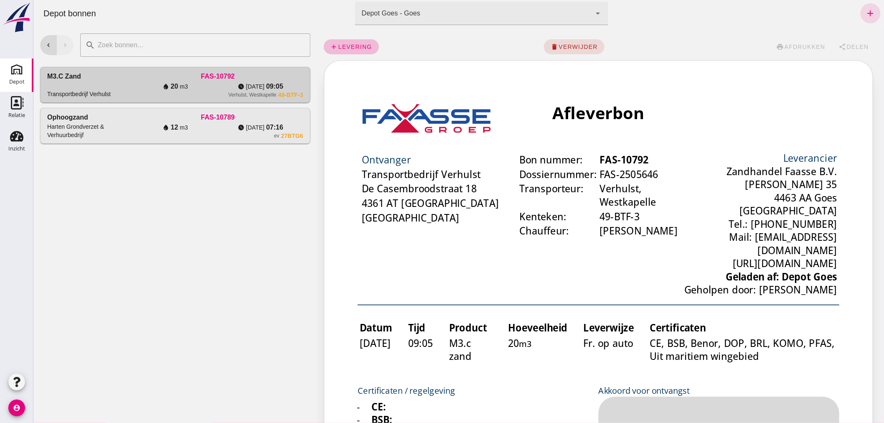
scroll to position [0, 0]
